Goal: Use online tool/utility: Utilize a website feature to perform a specific function

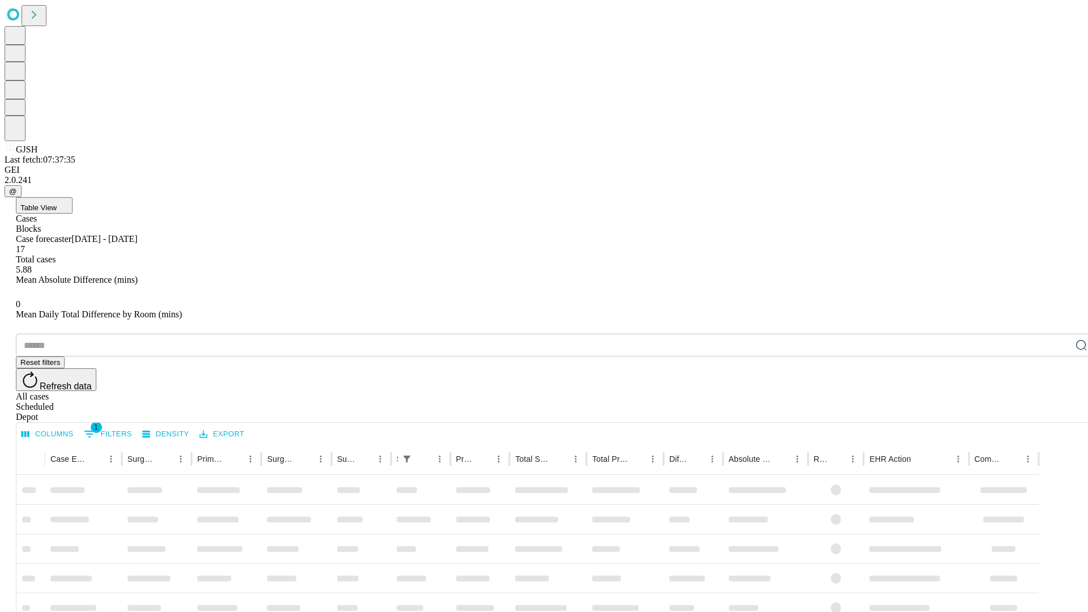
click at [57, 203] on span "Table View" at bounding box center [38, 207] width 36 height 8
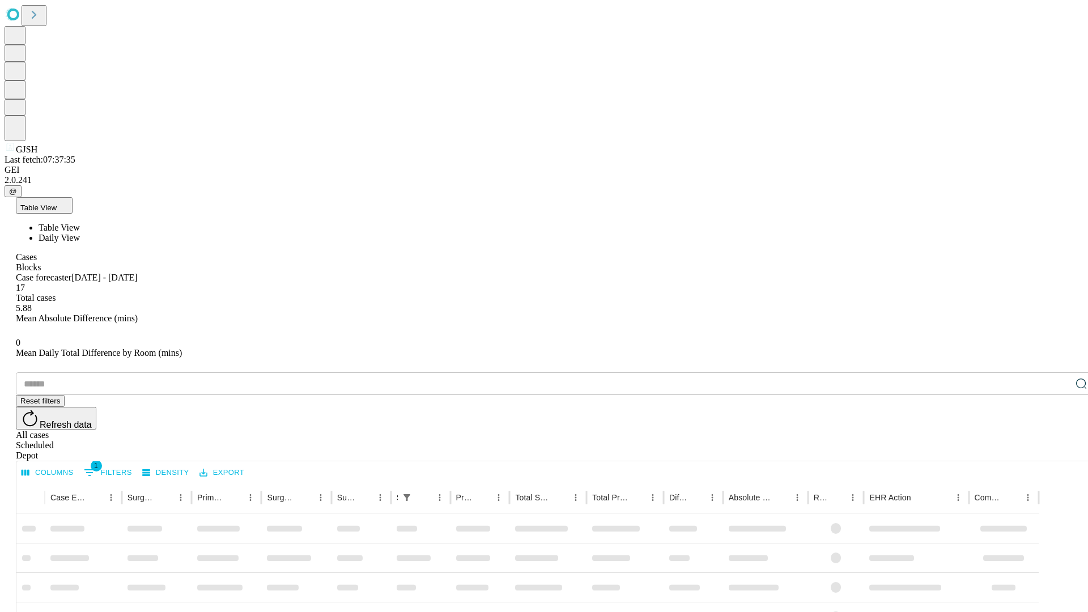
click at [80, 233] on span "Daily View" at bounding box center [59, 238] width 41 height 10
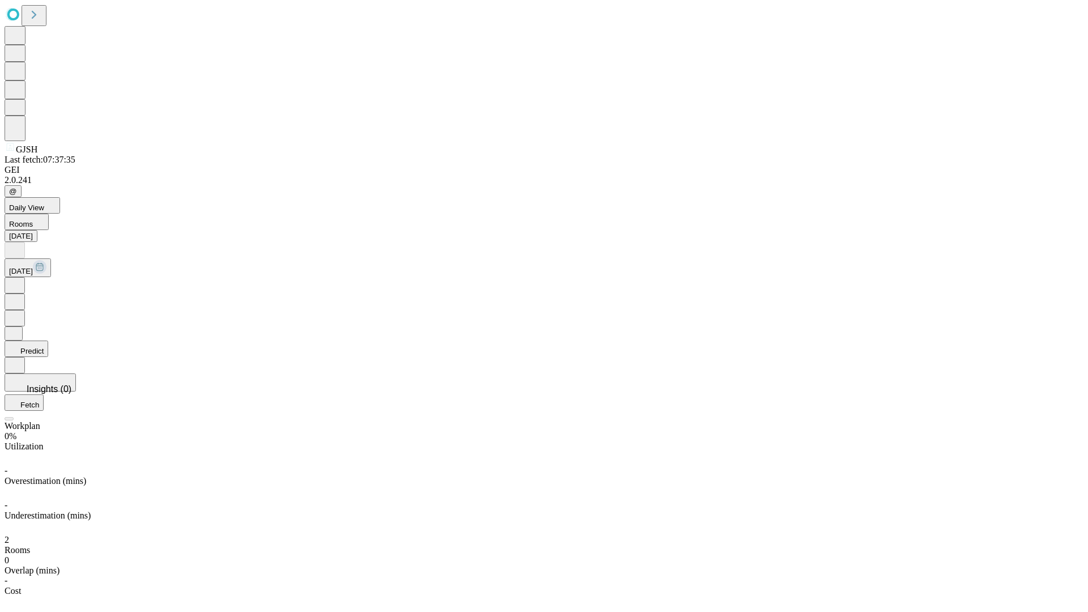
click at [48, 340] on button "Predict" at bounding box center [27, 348] width 44 height 16
